Goal: Transaction & Acquisition: Purchase product/service

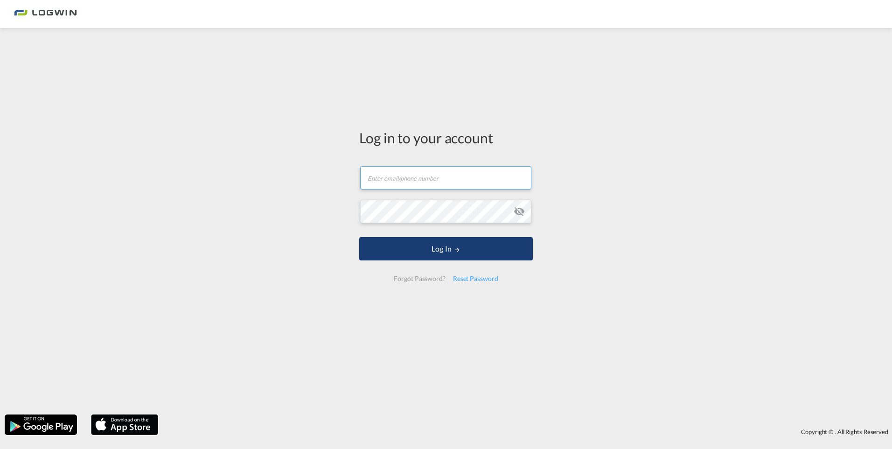
type input "[PERSON_NAME][EMAIL_ADDRESS][PERSON_NAME][DOMAIN_NAME]"
click at [377, 251] on button "Log In" at bounding box center [446, 248] width 174 height 23
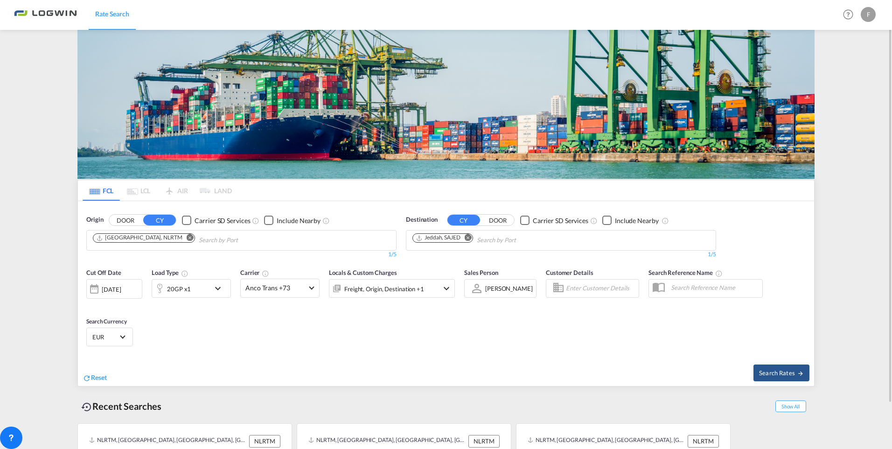
click at [187, 238] on md-icon "Remove" at bounding box center [190, 237] width 7 height 7
click at [162, 238] on input "Chips input." at bounding box center [137, 240] width 89 height 15
type input "bremerh"
click at [144, 258] on div "Bremerh aven Germany DEBRV" at bounding box center [165, 262] width 177 height 28
click at [469, 238] on md-icon "Remove" at bounding box center [468, 237] width 7 height 7
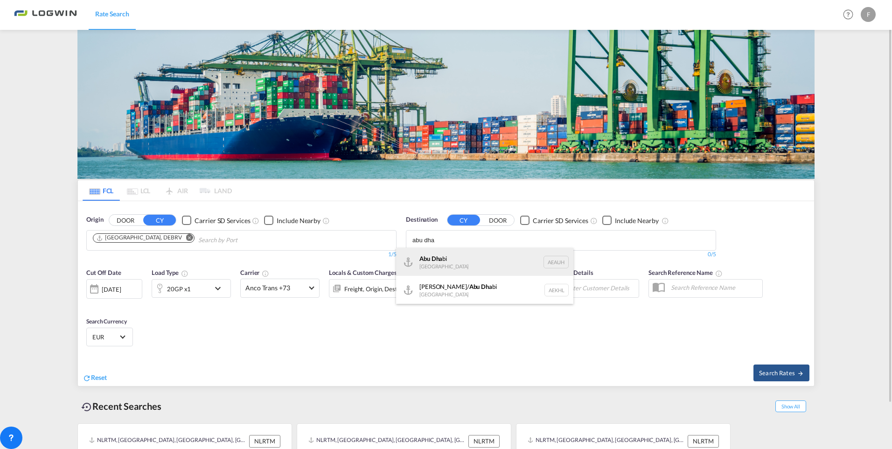
type input "abu dha"
click at [459, 255] on div "Abu Dha bi [GEOGRAPHIC_DATA] [GEOGRAPHIC_DATA]" at bounding box center [484, 262] width 177 height 28
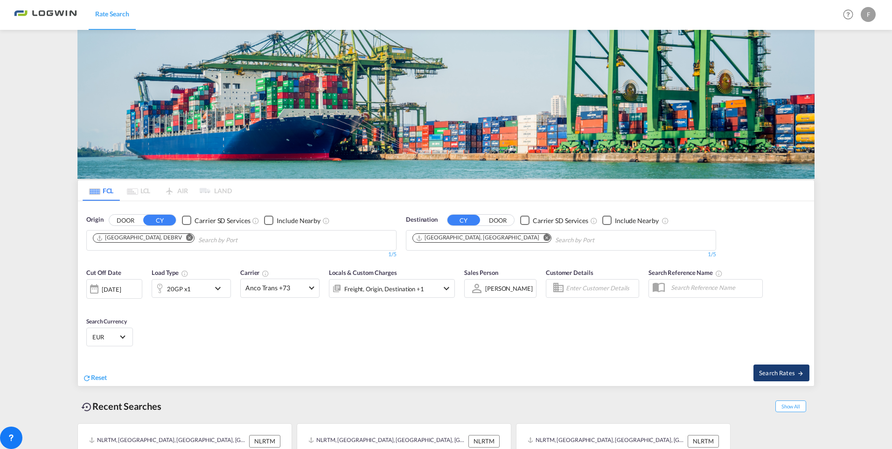
click at [786, 370] on span "Search Rates" at bounding box center [781, 372] width 45 height 7
type input "DEBRV to AEAUH / [DATE]"
